Goal: Information Seeking & Learning: Learn about a topic

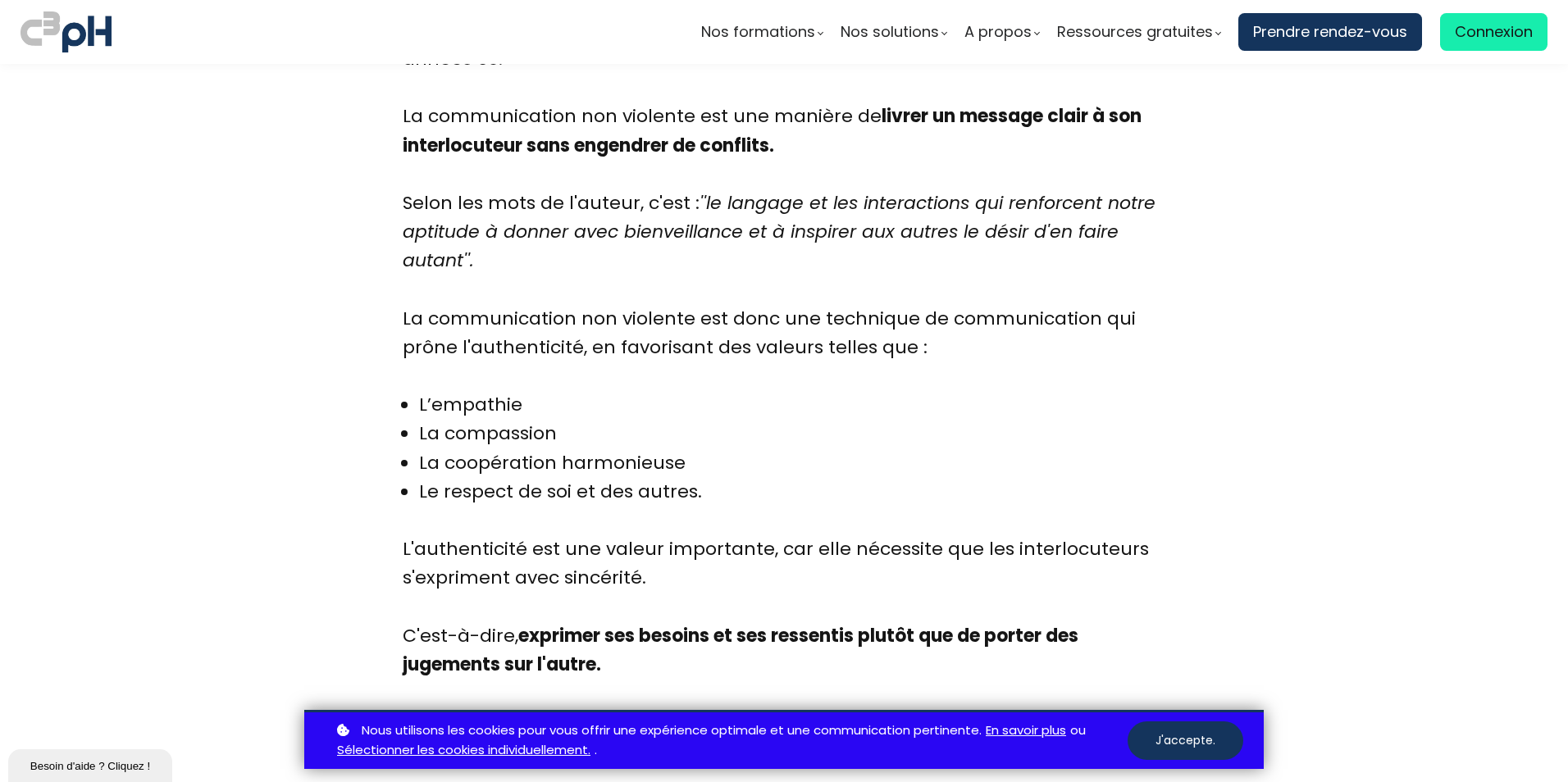
scroll to position [1422, 0]
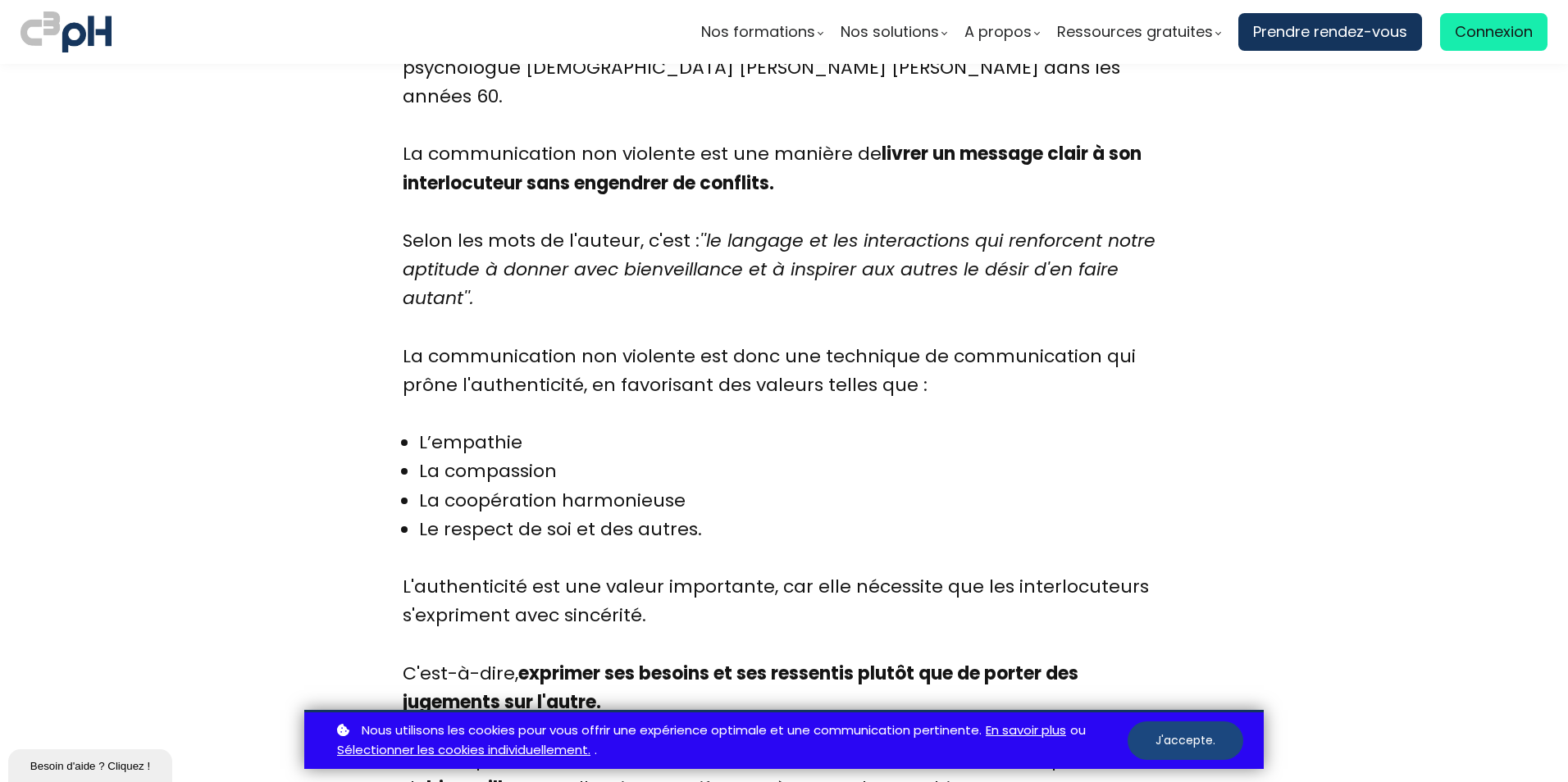
click at [1168, 740] on button "J'accepte." at bounding box center [1185, 741] width 115 height 39
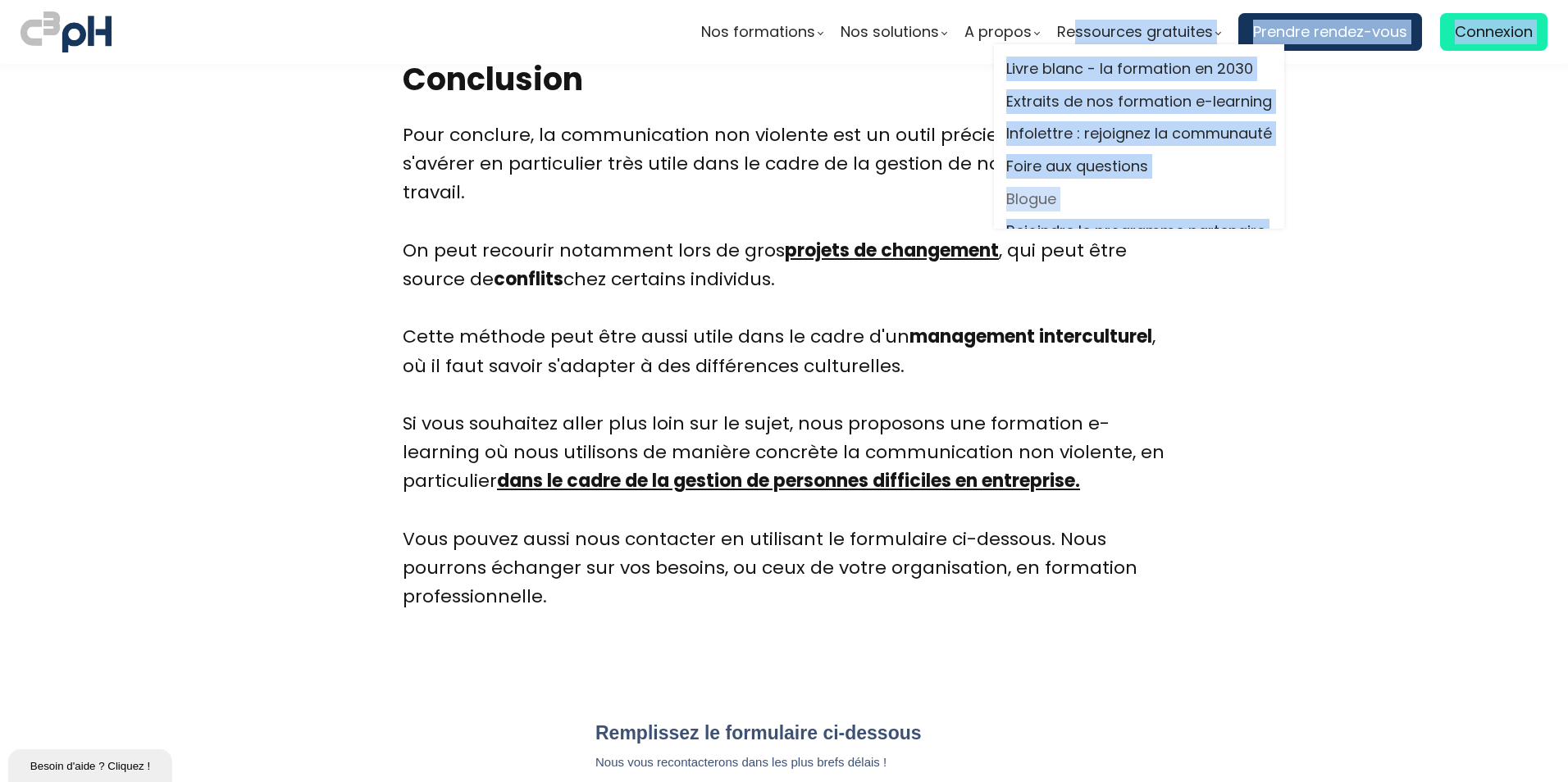
scroll to position [4835, 0]
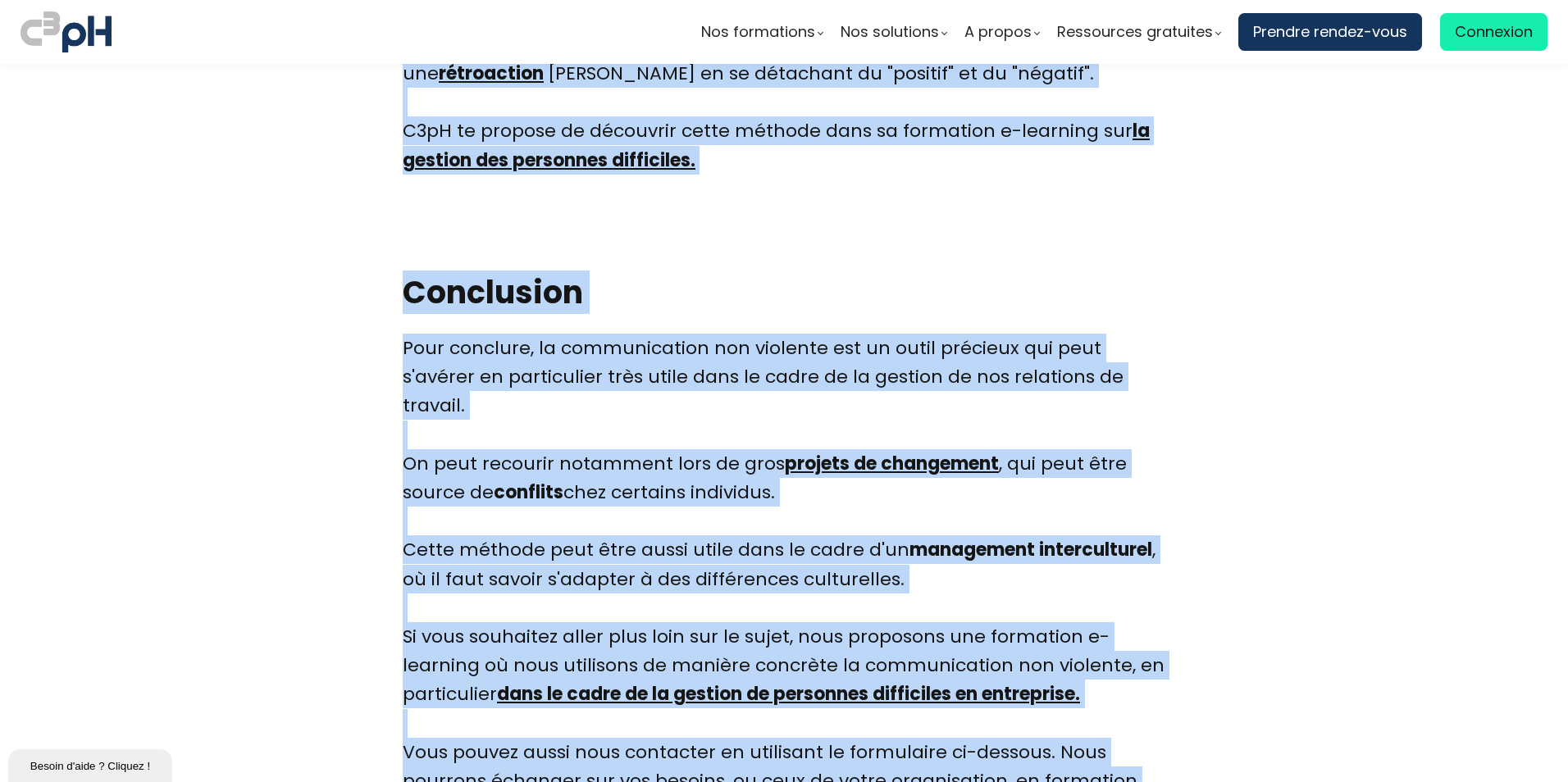
drag, startPoint x: 476, startPoint y: 125, endPoint x: 1156, endPoint y: 692, distance: 885.4
click at [1156, 692] on div "Nos formations Parcours gestionnaire Parcours employés" at bounding box center [784, 391] width 1568 height 782
copy div "Lo ipsumdolo sitametco adip elitseddoe tem incididu ut laboree 7 dolorem, 3450 …"
